Goal: Information Seeking & Learning: Learn about a topic

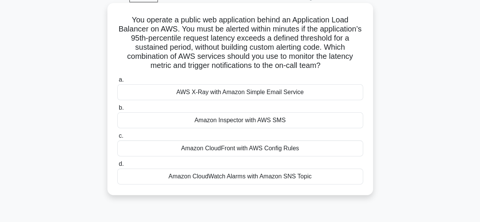
scroll to position [39, 0]
click at [261, 151] on div "Amazon CloudFront with AWS Config Rules" at bounding box center [240, 149] width 246 height 16
click at [117, 139] on input "c. Amazon CloudFront with AWS Config Rules" at bounding box center [117, 136] width 0 height 5
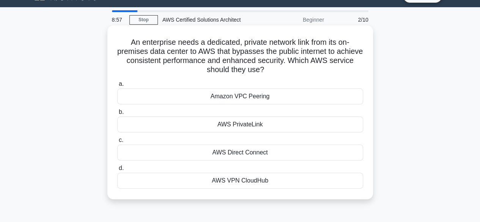
scroll to position [17, 0]
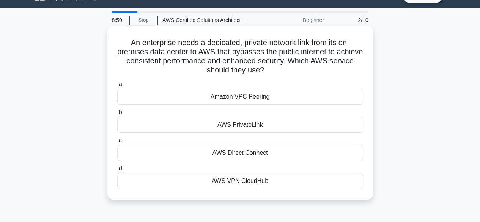
click at [272, 96] on div "Amazon VPC Peering" at bounding box center [240, 97] width 246 height 16
click at [117, 87] on input "a. Amazon VPC Peering" at bounding box center [117, 84] width 0 height 5
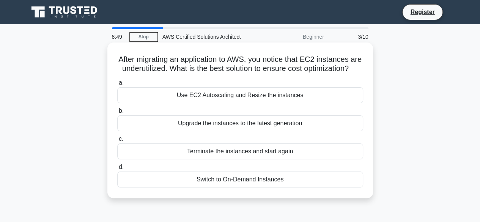
scroll to position [0, 0]
click at [263, 159] on div "Terminate the instances and start again" at bounding box center [240, 151] width 246 height 16
click at [117, 142] on input "c. Terminate the instances and start again" at bounding box center [117, 139] width 0 height 5
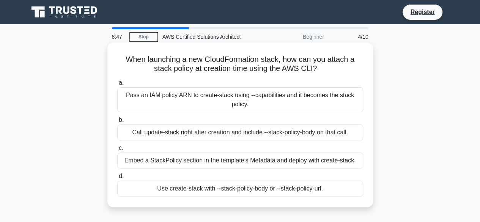
click at [267, 156] on div "Embed a StackPolicy section in the template’s Metadata and deploy with create-s…" at bounding box center [240, 161] width 246 height 16
click at [117, 151] on input "c. Embed a StackPolicy section in the template’s Metadata and deploy with creat…" at bounding box center [117, 148] width 0 height 5
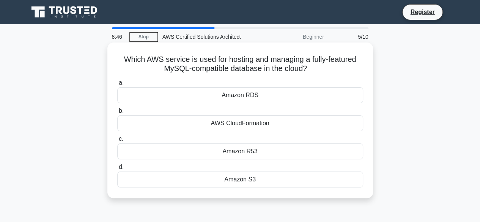
click at [289, 152] on div "Amazon R53" at bounding box center [240, 151] width 246 height 16
click at [117, 142] on input "c. Amazon R53" at bounding box center [117, 139] width 0 height 5
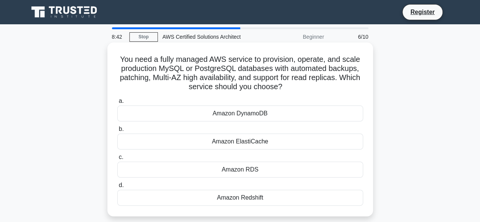
click at [260, 172] on div "Amazon RDS" at bounding box center [240, 170] width 246 height 16
click at [117, 160] on input "c. Amazon RDS" at bounding box center [117, 157] width 0 height 5
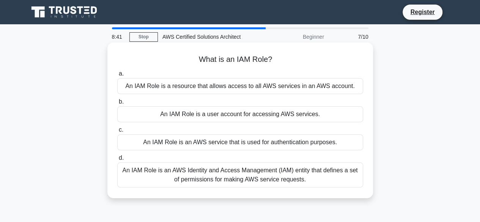
click at [241, 148] on div "An IAM Role is an AWS service that is used for authentication purposes." at bounding box center [240, 142] width 246 height 16
click at [117, 132] on input "c. An IAM Role is an AWS service that is used for authentication purposes." at bounding box center [117, 129] width 0 height 5
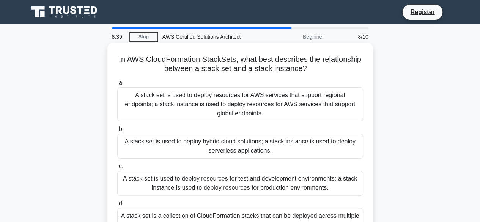
click at [248, 181] on div "A stack set is used to deploy resources for test and development environments; …" at bounding box center [240, 183] width 246 height 25
click at [117, 169] on input "c. A stack set is used to deploy resources for test and development environment…" at bounding box center [117, 166] width 0 height 5
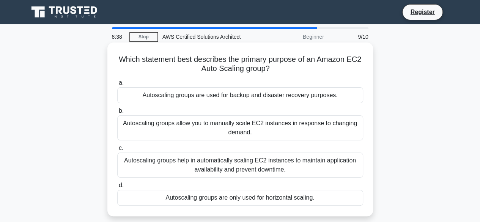
click at [234, 169] on div "Autoscaling groups help in automatically scaling EC2 instances to maintain appl…" at bounding box center [240, 165] width 246 height 25
click at [117, 151] on input "c. Autoscaling groups help in automatically scaling EC2 instances to maintain a…" at bounding box center [117, 148] width 0 height 5
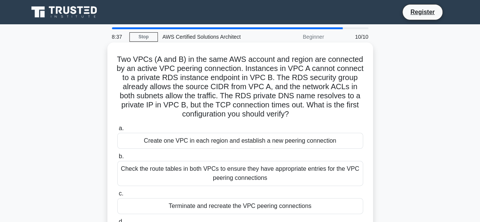
scroll to position [71, 0]
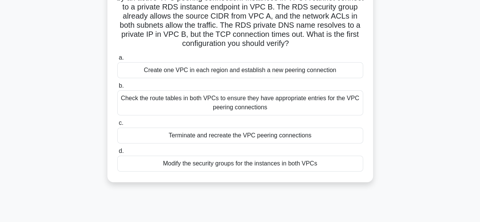
click at [184, 139] on div "Terminate and recreate the VPC peering connections" at bounding box center [240, 135] width 246 height 16
click at [117, 126] on input "c. Terminate and recreate the VPC peering connections" at bounding box center [117, 123] width 0 height 5
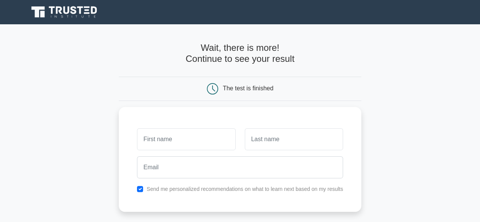
scroll to position [158, 0]
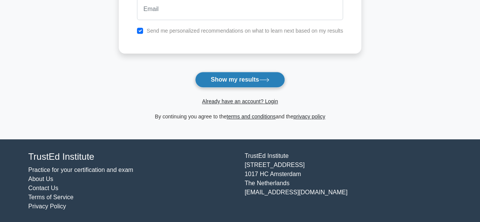
click at [229, 83] on button "Show my results" at bounding box center [240, 80] width 90 height 16
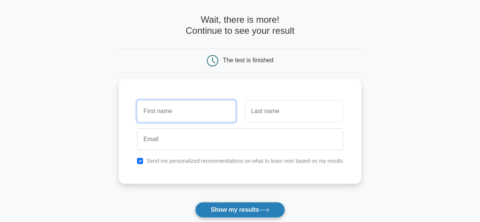
scroll to position [28, 0]
